Goal: Transaction & Acquisition: Download file/media

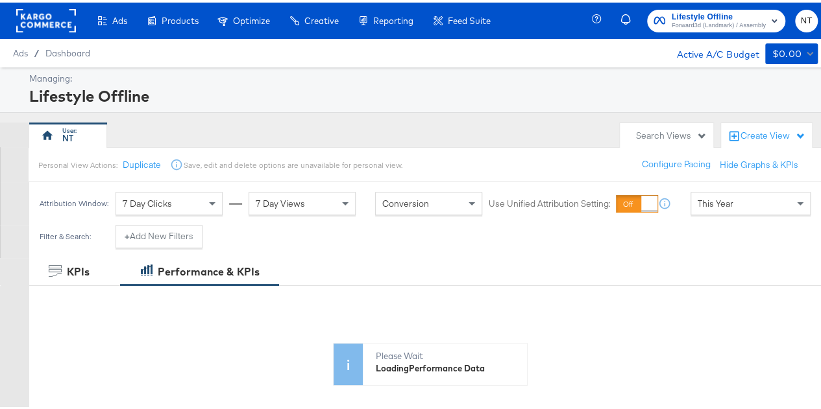
click at [698, 20] on span "Forward3d (Landmark) / Assembly" at bounding box center [719, 23] width 94 height 10
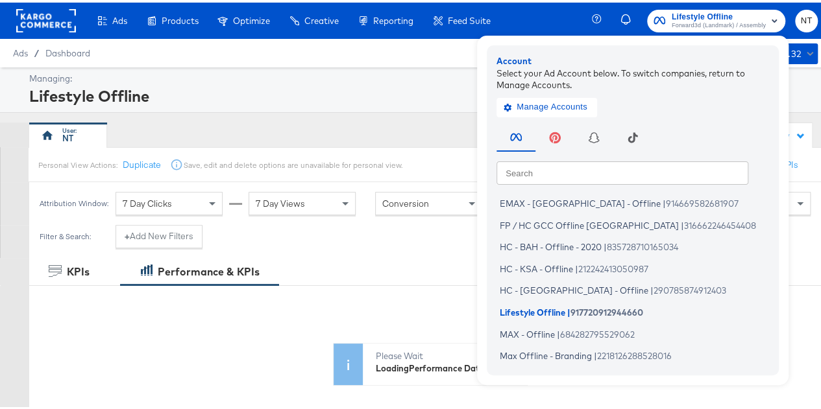
click at [531, 176] on input "text" at bounding box center [622, 169] width 252 height 23
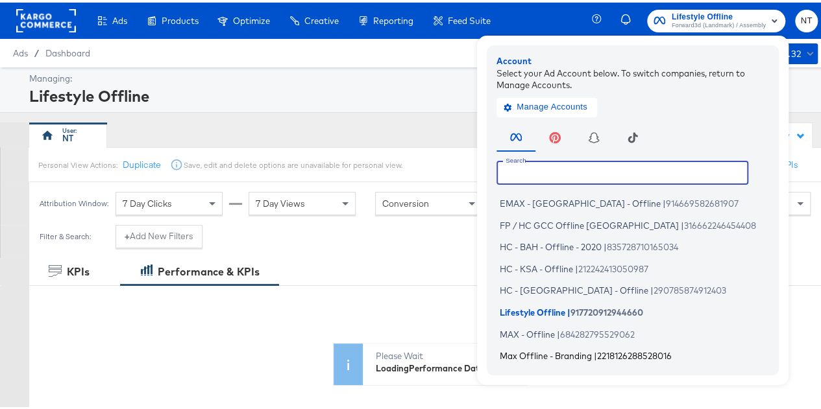
click at [530, 352] on span "Max Offline - Branding" at bounding box center [546, 353] width 92 height 10
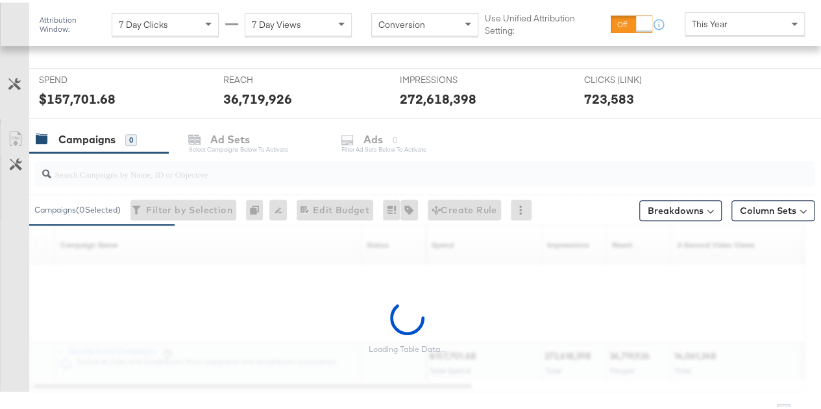
scroll to position [389, 0]
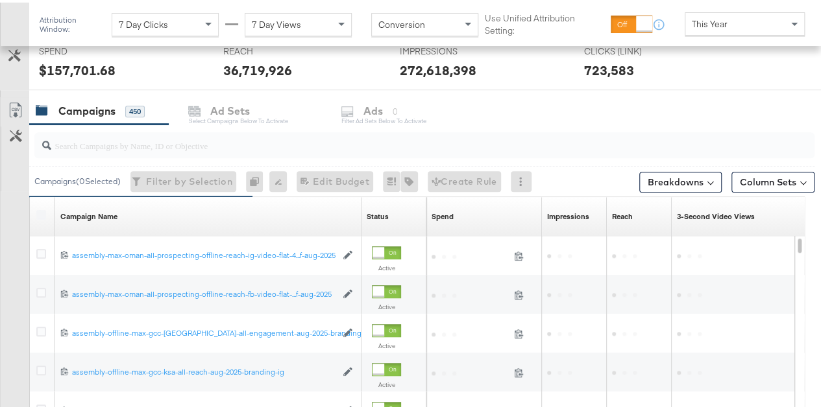
click at [131, 141] on input "search" at bounding box center [398, 137] width 695 height 25
paste input "aug-2025-branding"
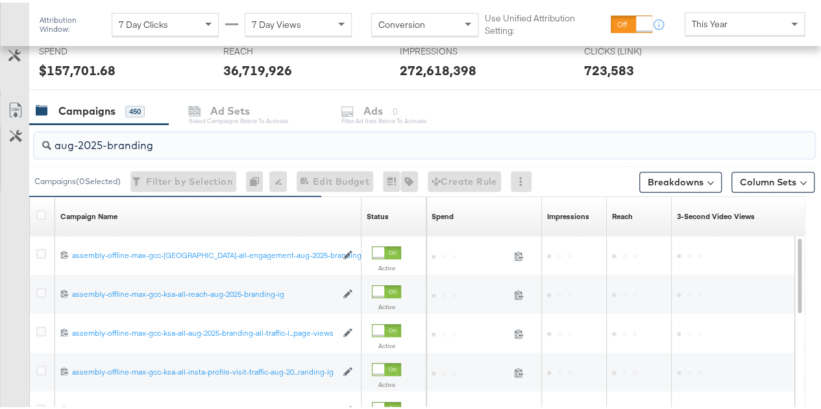
type input "aug-2025-branding"
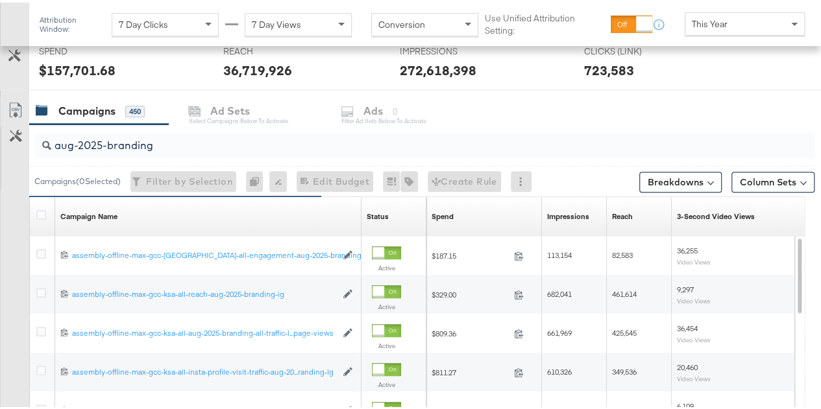
click at [614, 114] on div "Campaigns 450 Ad Sets Select Campaigns below to activate Ads 0 Filter Ad Sets b…" at bounding box center [429, 109] width 801 height 28
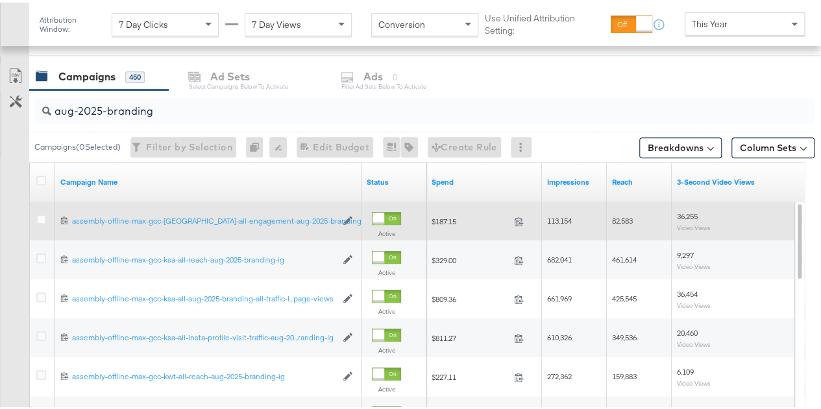
scroll to position [0, 0]
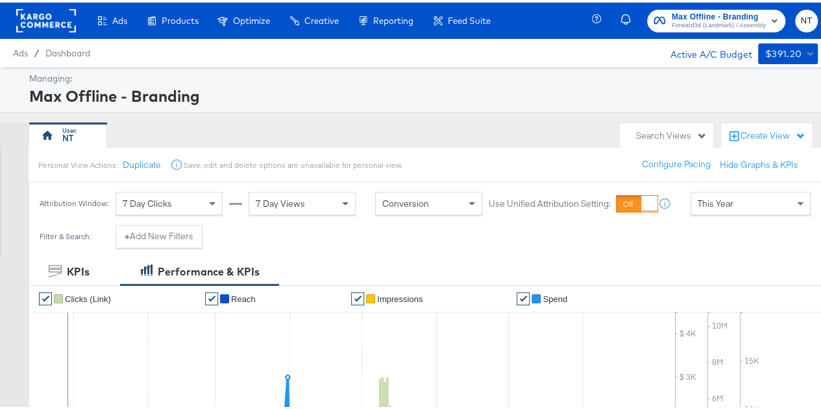
click at [764, 195] on div "This Year" at bounding box center [750, 201] width 119 height 22
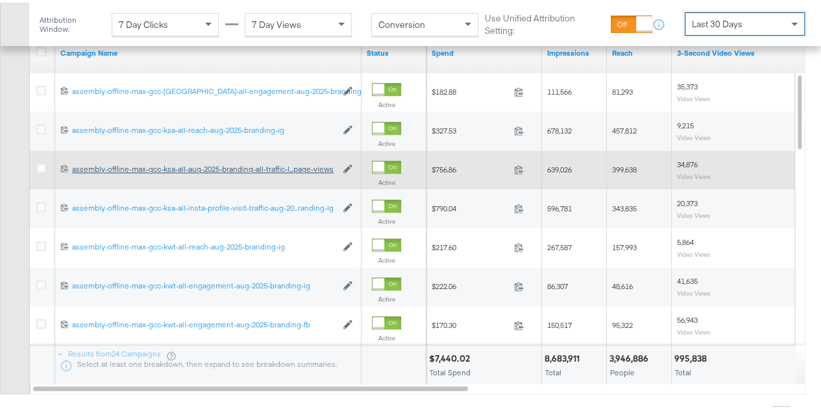
scroll to position [469, 0]
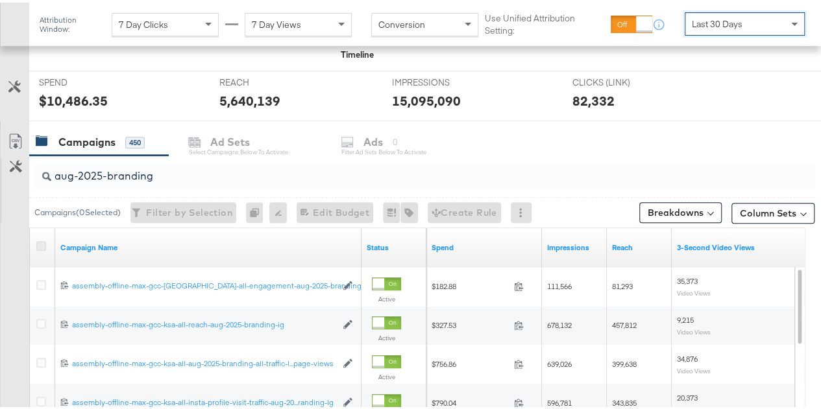
click at [43, 244] on icon at bounding box center [41, 244] width 10 height 10
click at [0, 0] on input "checkbox" at bounding box center [0, 0] width 0 height 0
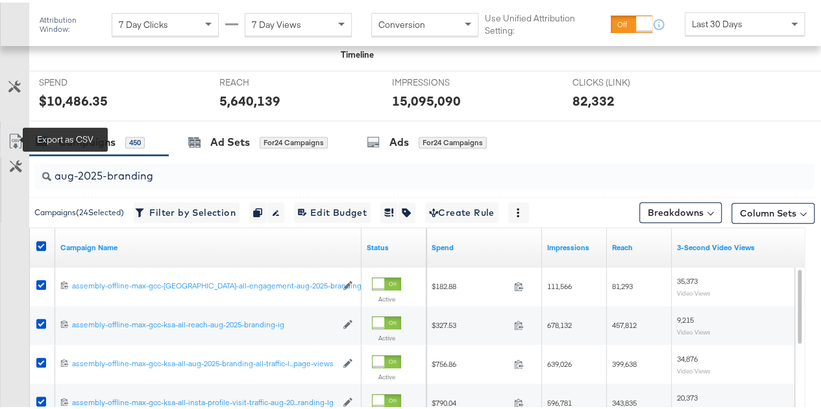
click at [16, 134] on icon at bounding box center [16, 139] width 16 height 16
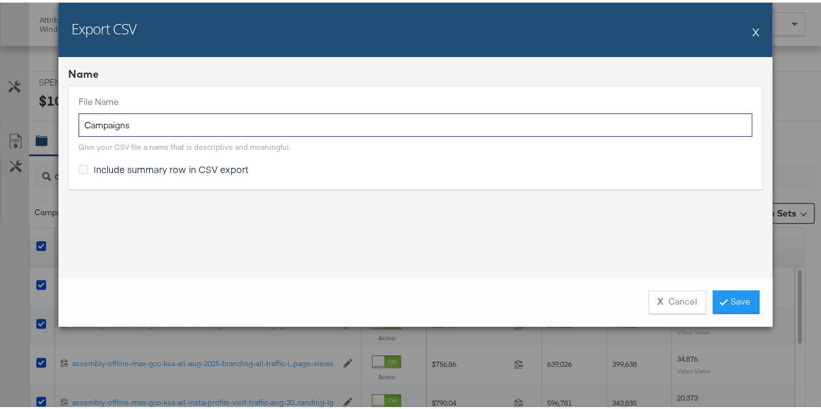
click at [213, 122] on input "Campaigns" at bounding box center [416, 123] width 674 height 24
paste input "aug-2025-branding"
type input "aug-2025-branding"
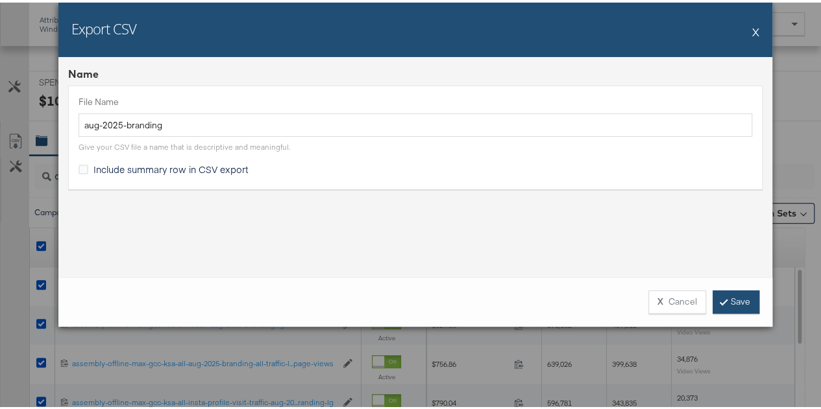
click at [734, 299] on link "Save" at bounding box center [735, 299] width 47 height 23
